Goal: Information Seeking & Learning: Learn about a topic

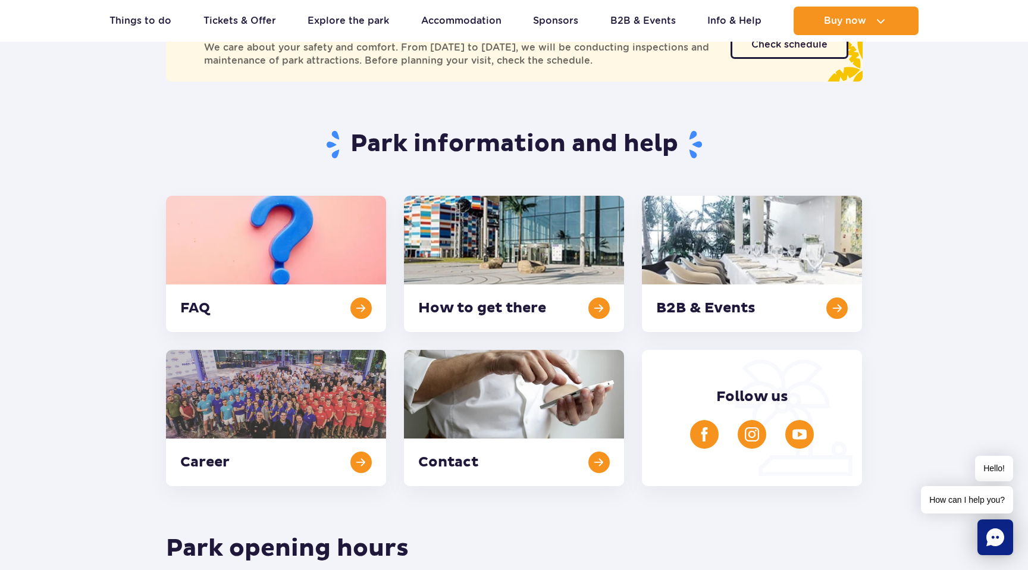
scroll to position [192, 0]
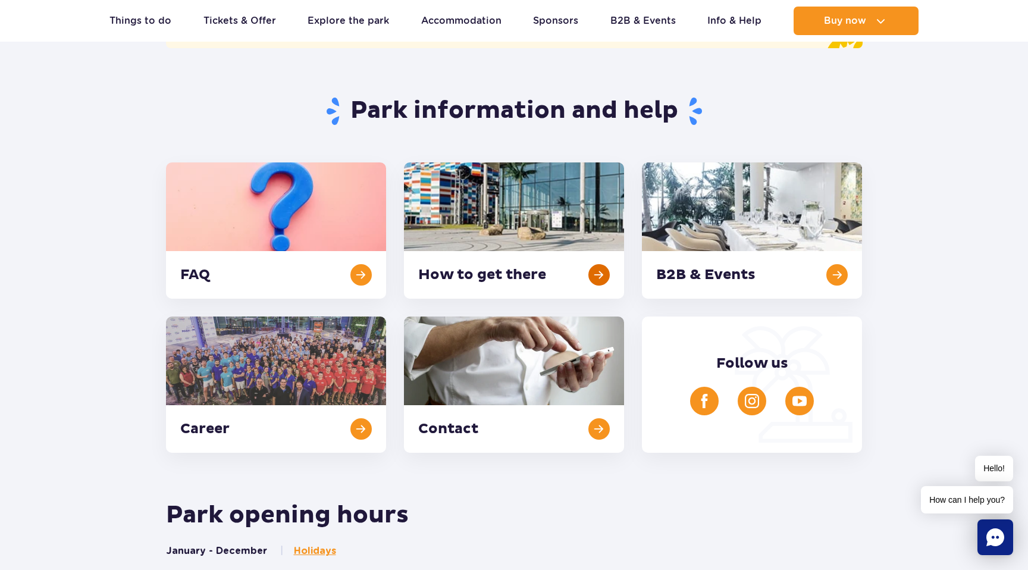
click at [514, 265] on link at bounding box center [514, 230] width 220 height 136
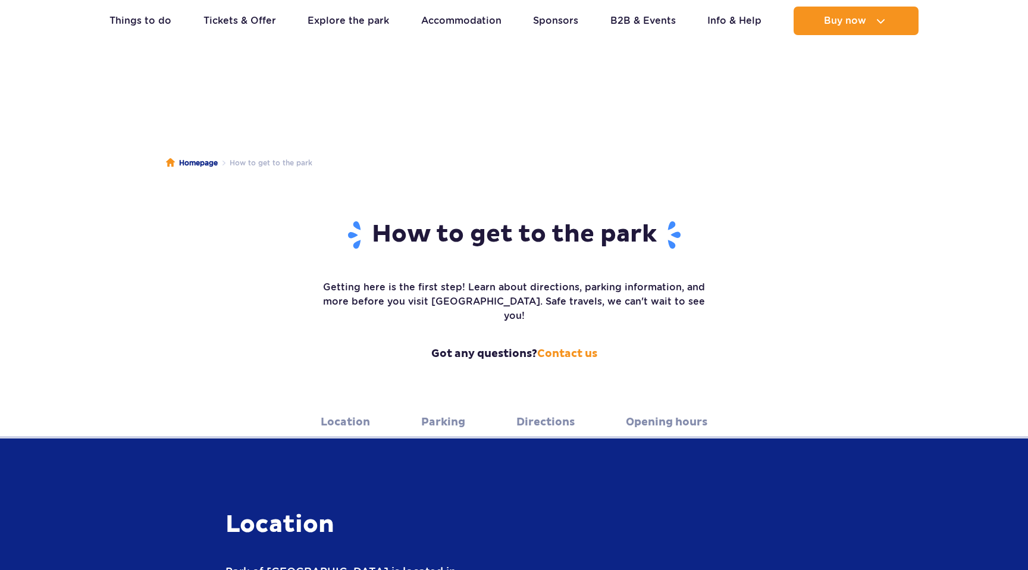
scroll to position [401, 0]
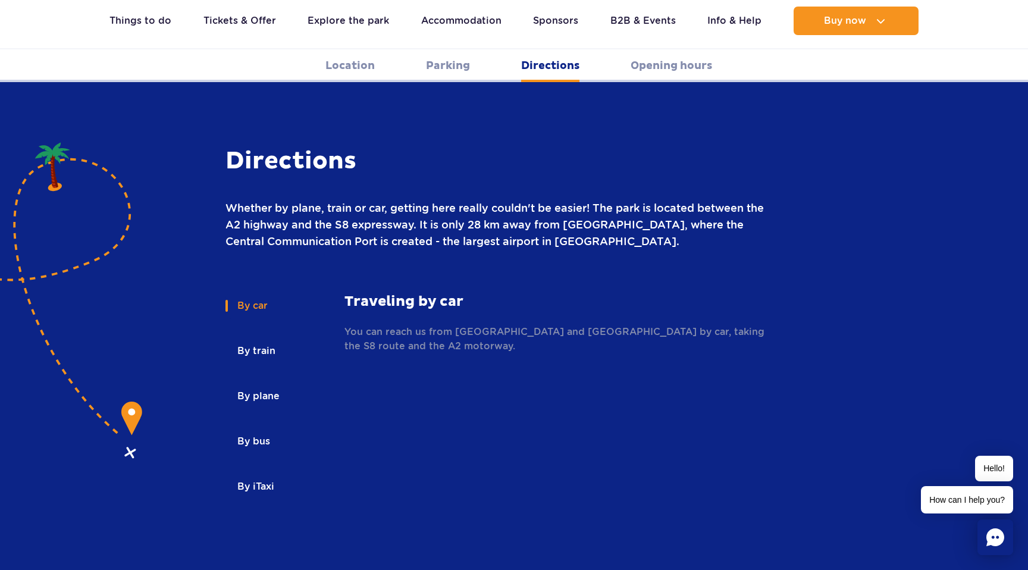
scroll to position [1586, 0]
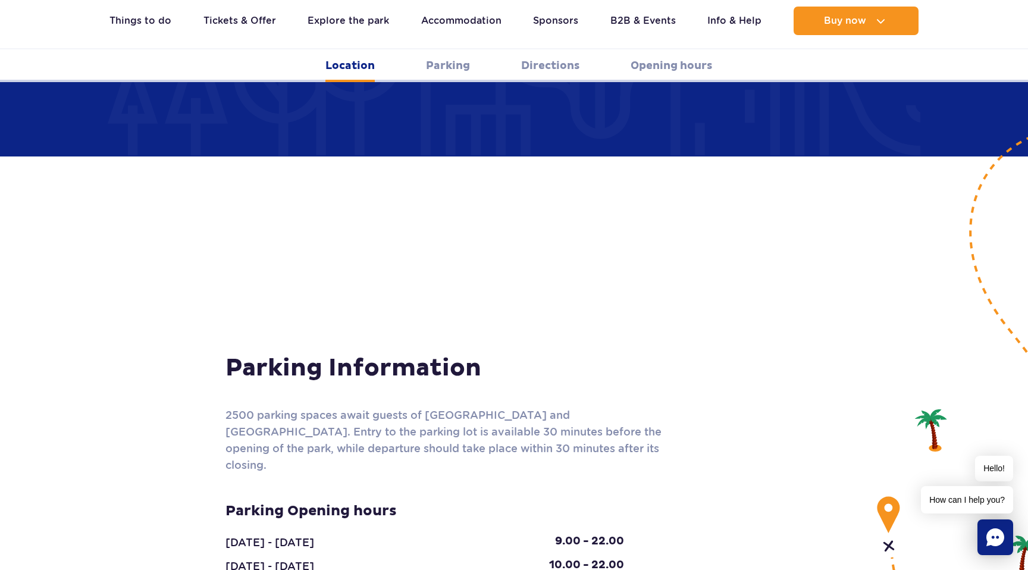
scroll to position [125, 0]
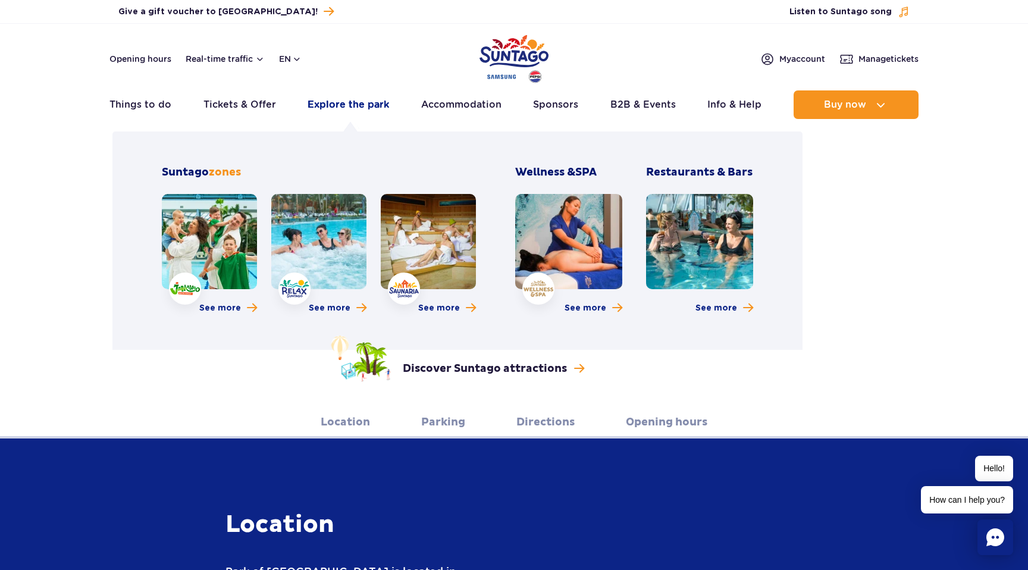
click at [343, 108] on link "Explore the park" at bounding box center [349, 104] width 82 height 29
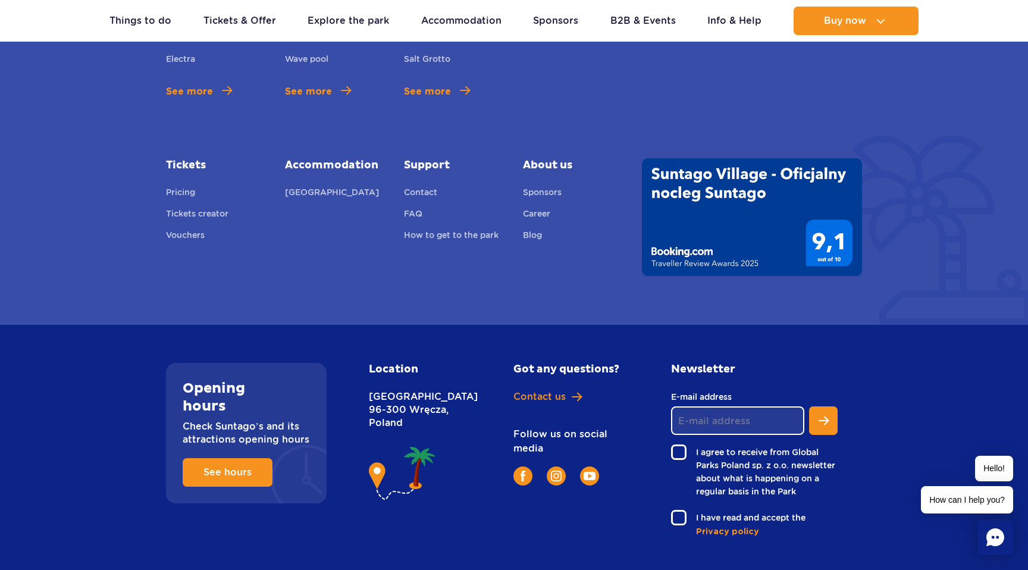
scroll to position [923, 0]
